Goal: Find contact information: Find contact information

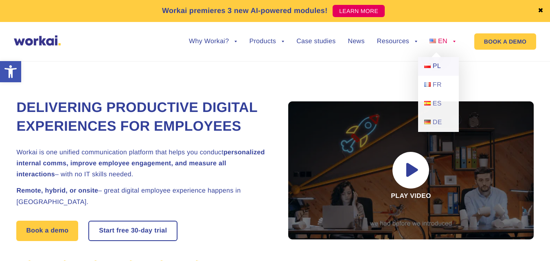
click at [438, 63] on span "PL" at bounding box center [437, 66] width 8 height 7
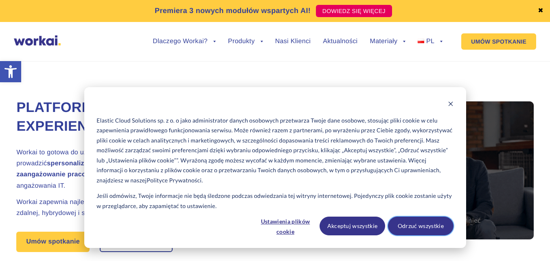
click at [413, 229] on button "Odrzuć wszystkie" at bounding box center [421, 226] width 66 height 19
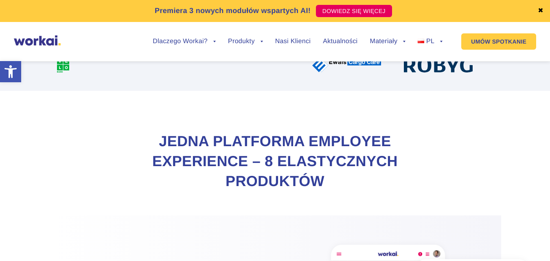
scroll to position [407, 0]
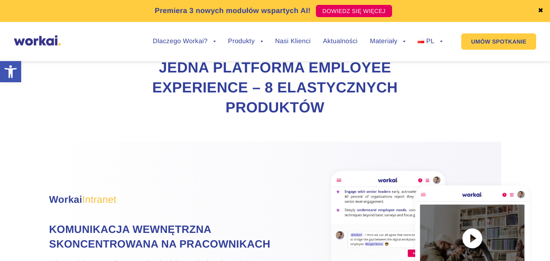
click at [289, 45] on ul "Dlaczego Workai? back Dlaczego Workai? Kalkulator ROI Intranetu Bezpieczeństwo …" at bounding box center [291, 41] width 302 height 31
click at [292, 41] on link "Nasi Klienci" at bounding box center [292, 41] width 35 height 7
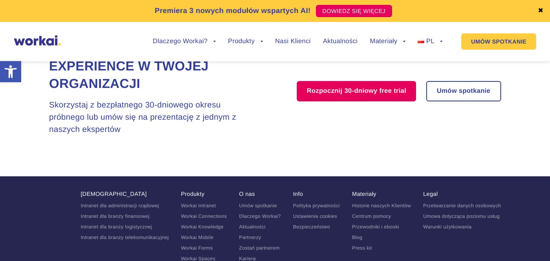
scroll to position [1727, 0]
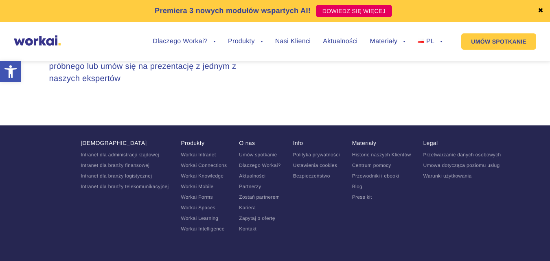
click at [250, 205] on link "Kariera" at bounding box center [247, 208] width 17 height 6
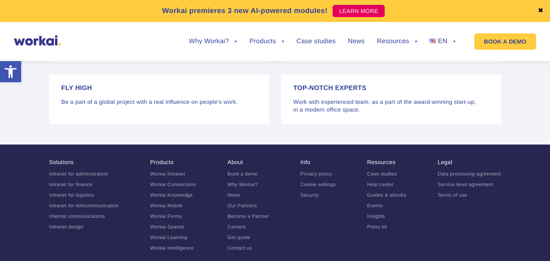
scroll to position [1819, 0]
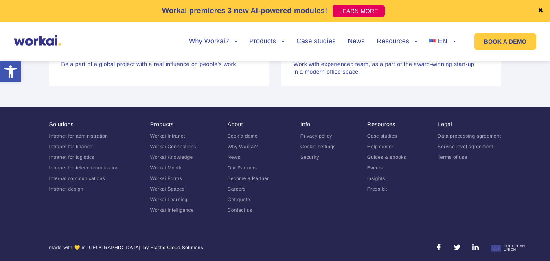
click at [238, 207] on link "Contact us" at bounding box center [240, 210] width 25 height 6
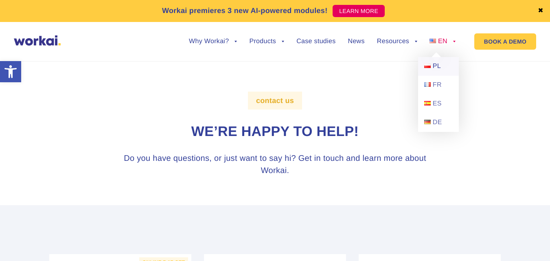
click at [437, 64] on span "PL" at bounding box center [437, 66] width 8 height 7
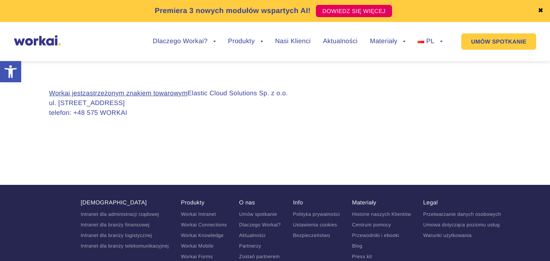
scroll to position [814, 0]
